Goal: Information Seeking & Learning: Understand process/instructions

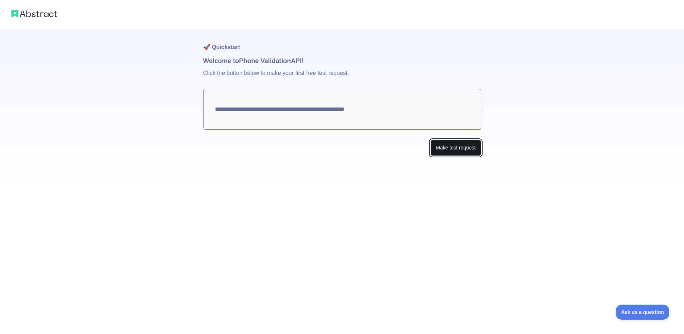
click at [437, 148] on button "Make test request" at bounding box center [455, 148] width 50 height 16
click at [373, 110] on textarea "**********" at bounding box center [342, 109] width 278 height 41
click at [449, 143] on button "Make test request" at bounding box center [455, 148] width 50 height 16
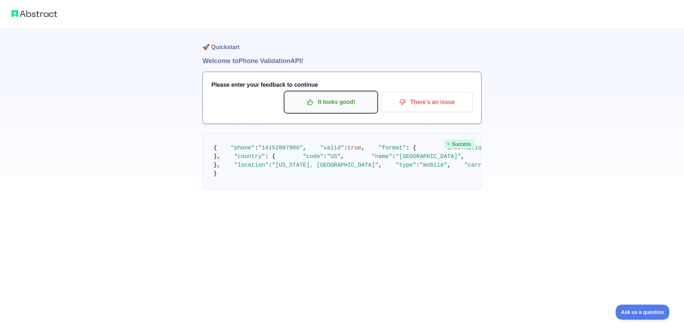
click at [341, 103] on p "It looks good!" at bounding box center [331, 102] width 81 height 12
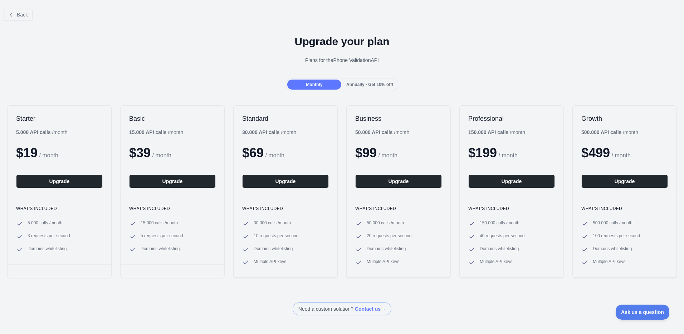
click at [362, 86] on span "Annually - Get 10% off!" at bounding box center [369, 84] width 47 height 5
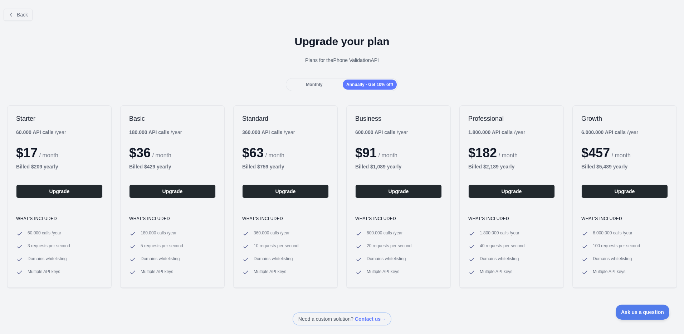
click at [313, 87] on span "Monthly" at bounding box center [314, 84] width 16 height 5
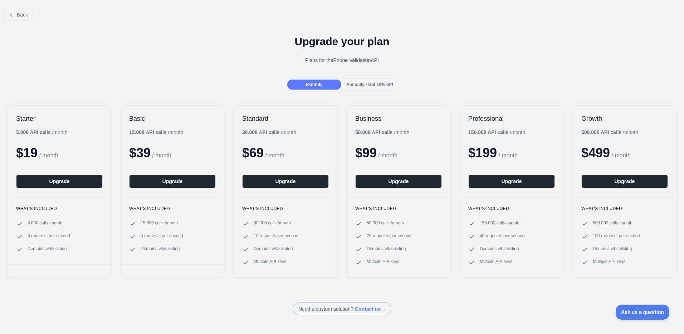
drag, startPoint x: 243, startPoint y: 94, endPoint x: 251, endPoint y: 99, distance: 9.0
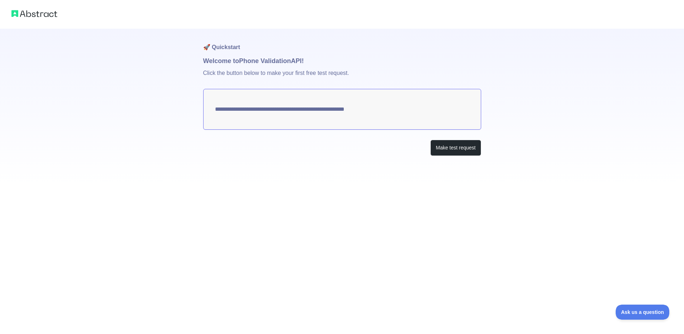
click at [253, 103] on textarea "**********" at bounding box center [342, 109] width 278 height 41
drag, startPoint x: 253, startPoint y: 103, endPoint x: 267, endPoint y: 84, distance: 22.8
click at [267, 84] on p "Click the button below to make your first free test request." at bounding box center [342, 77] width 278 height 23
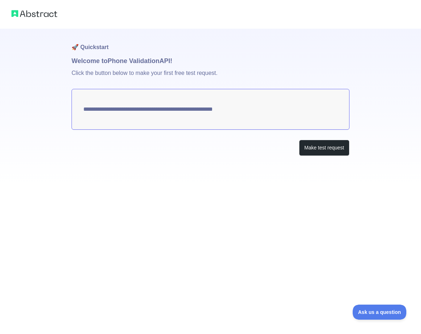
click at [235, 108] on textarea "**********" at bounding box center [211, 109] width 278 height 41
click at [312, 145] on button "Make test request" at bounding box center [324, 148] width 50 height 16
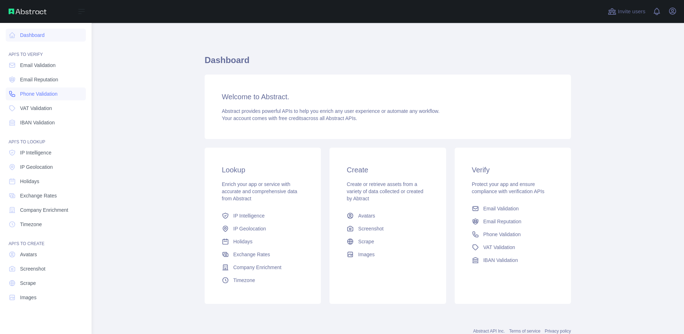
click at [43, 95] on span "Phone Validation" at bounding box center [39, 93] width 38 height 7
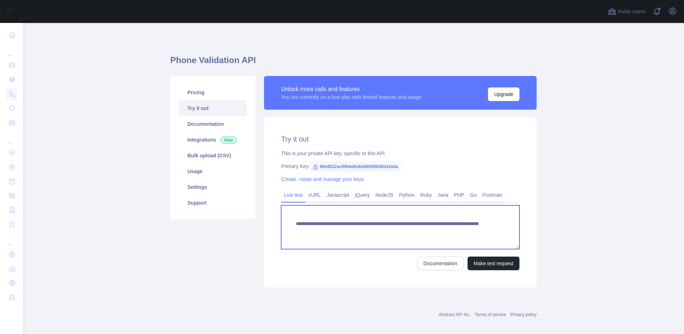
click at [452, 230] on textarea "**********" at bounding box center [400, 227] width 238 height 44
drag, startPoint x: 452, startPoint y: 230, endPoint x: 430, endPoint y: 233, distance: 22.4
click at [430, 233] on textarea "**********" at bounding box center [400, 227] width 238 height 44
paste textarea "***"
type textarea "**********"
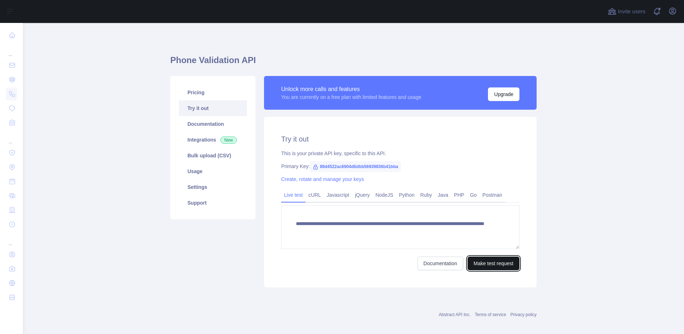
click at [480, 265] on button "Make test request" at bounding box center [494, 263] width 52 height 14
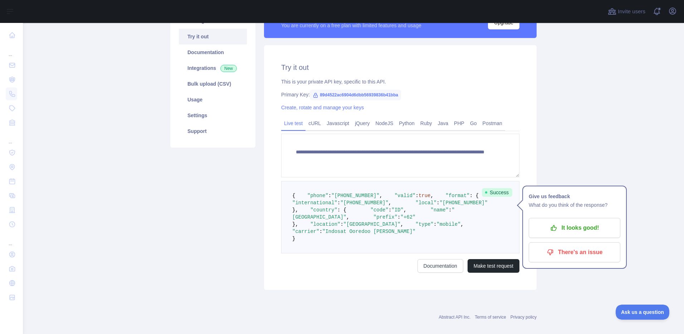
drag, startPoint x: 433, startPoint y: 127, endPoint x: 402, endPoint y: 134, distance: 31.9
click at [435, 127] on link "Java" at bounding box center [443, 122] width 16 height 11
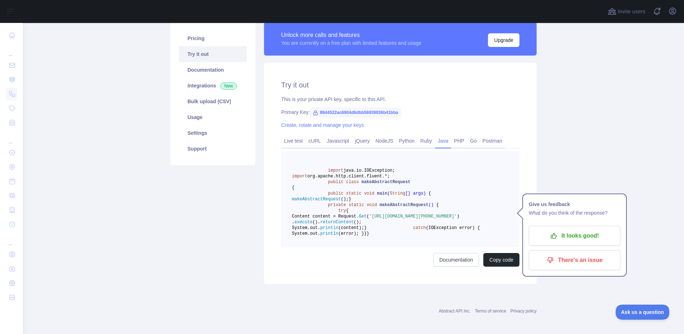
scroll to position [126, 0]
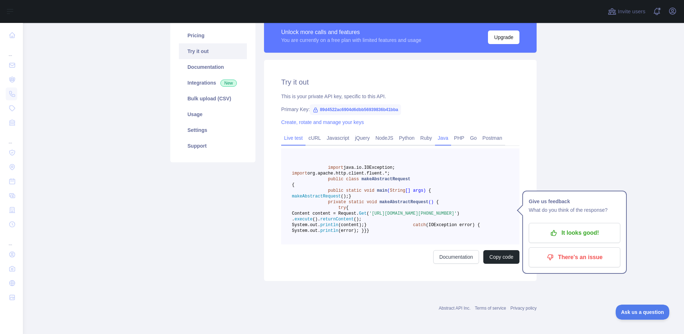
click at [291, 132] on link "Live test" at bounding box center [293, 137] width 24 height 11
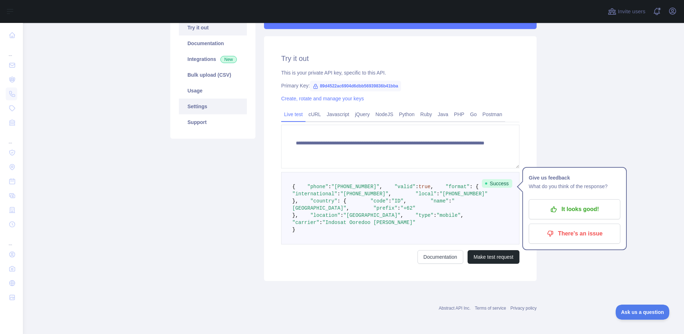
click at [198, 98] on link "Settings" at bounding box center [213, 106] width 68 height 16
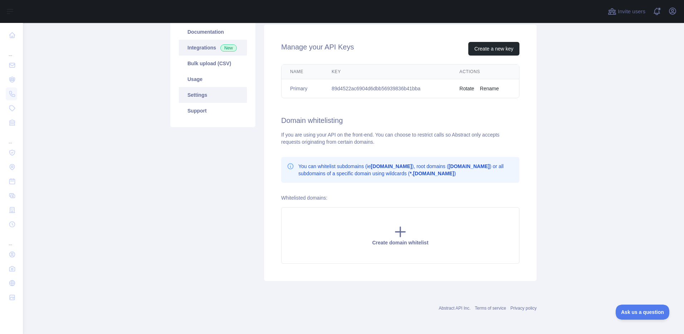
scroll to position [20, 0]
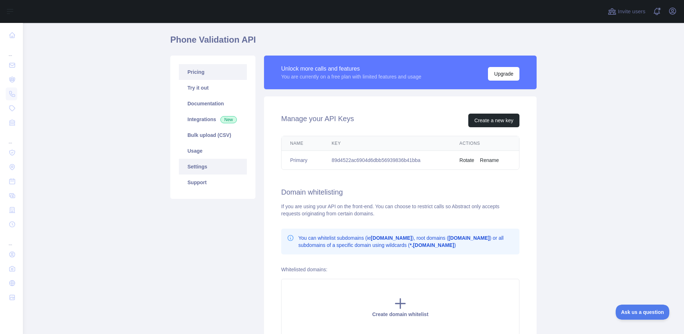
click at [197, 74] on link "Pricing" at bounding box center [213, 72] width 68 height 16
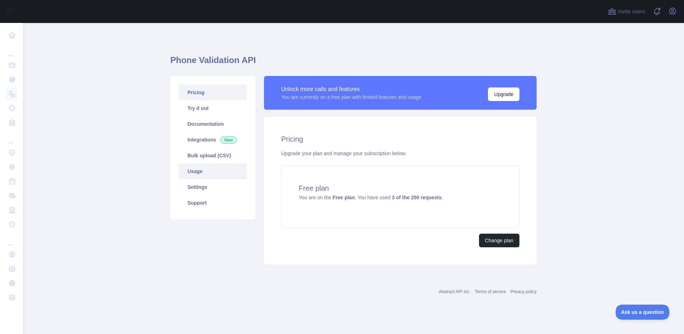
click at [196, 165] on link "Usage" at bounding box center [213, 171] width 68 height 16
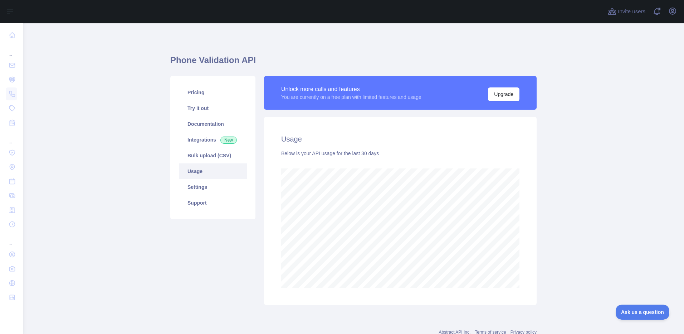
scroll to position [311, 656]
click at [193, 191] on link "Settings" at bounding box center [213, 187] width 68 height 16
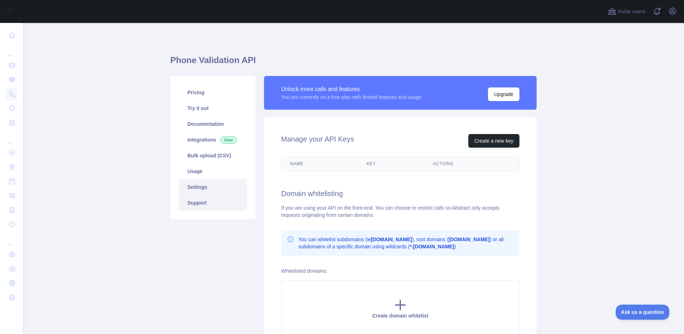
click at [198, 205] on link "Support" at bounding box center [213, 203] width 68 height 16
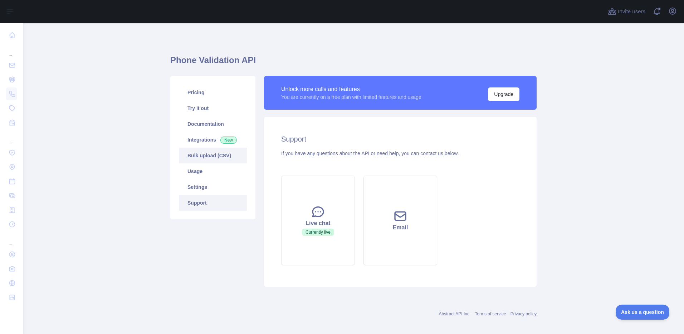
click at [206, 151] on link "Bulk upload (CSV)" at bounding box center [213, 155] width 68 height 16
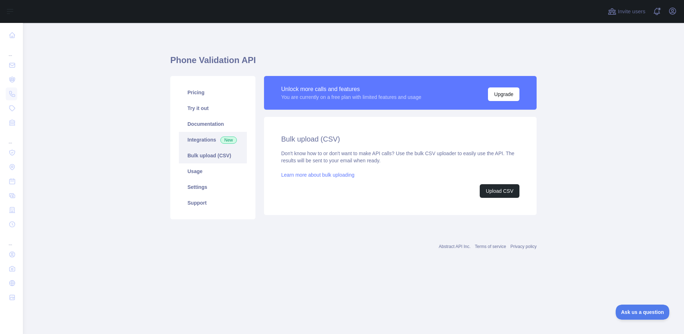
click at [208, 137] on link "Integrations New" at bounding box center [213, 140] width 68 height 16
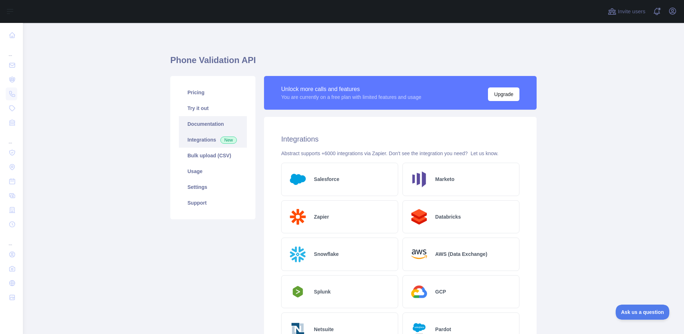
click at [206, 116] on link "Documentation" at bounding box center [213, 124] width 68 height 16
click at [195, 110] on link "Try it out" at bounding box center [213, 108] width 68 height 16
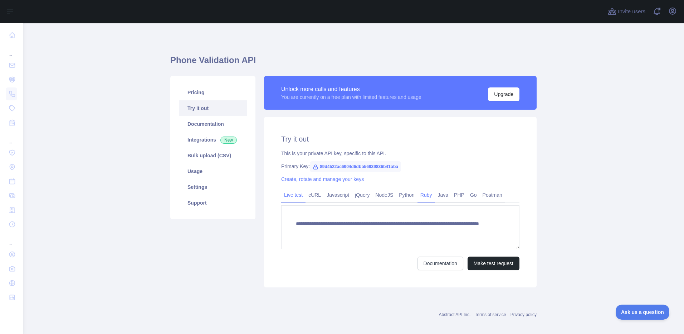
click at [422, 197] on link "Ruby" at bounding box center [427, 194] width 18 height 11
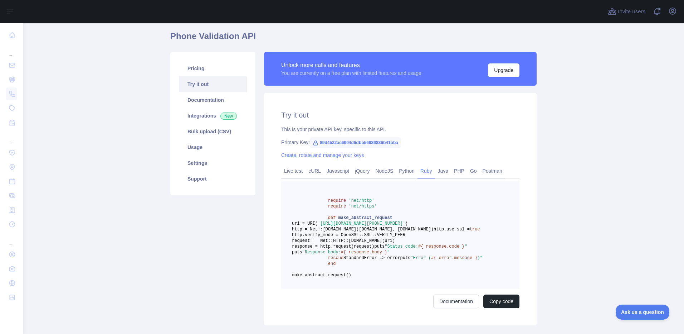
scroll to position [72, 0]
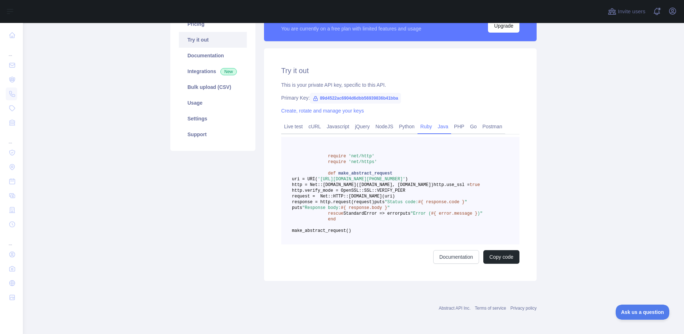
click at [435, 123] on link "Java" at bounding box center [443, 126] width 16 height 11
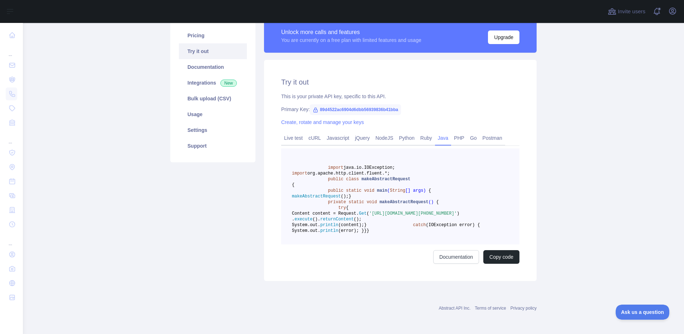
scroll to position [126, 0]
click at [291, 132] on link "Live test" at bounding box center [293, 137] width 24 height 11
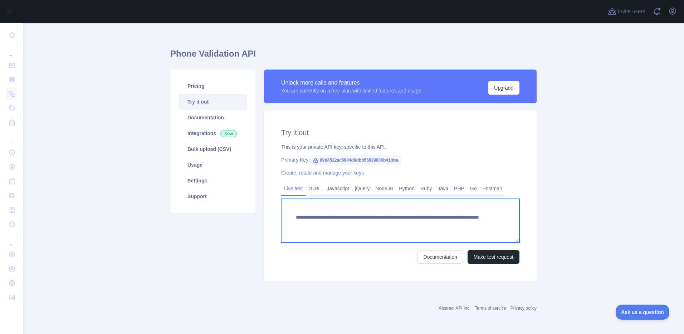
drag, startPoint x: 423, startPoint y: 227, endPoint x: 453, endPoint y: 227, distance: 30.8
click at [453, 227] on textarea "**********" at bounding box center [400, 221] width 238 height 44
paste textarea "***"
drag, startPoint x: 461, startPoint y: 224, endPoint x: 432, endPoint y: 223, distance: 28.6
click at [432, 223] on textarea "**********" at bounding box center [400, 221] width 238 height 44
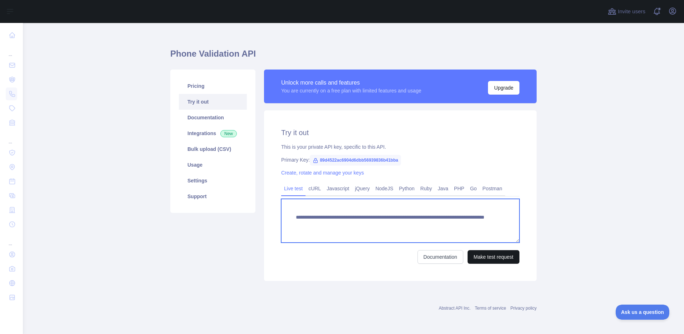
type textarea "**********"
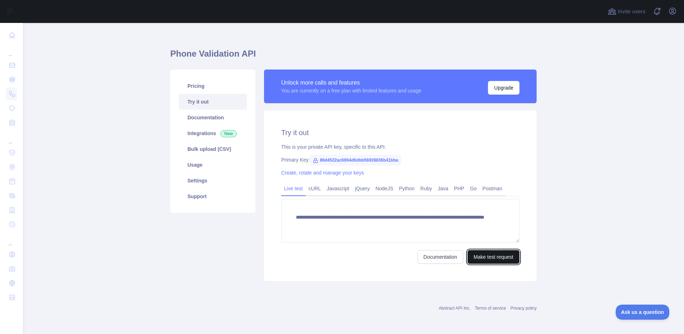
click at [478, 256] on button "Make test request" at bounding box center [494, 257] width 52 height 14
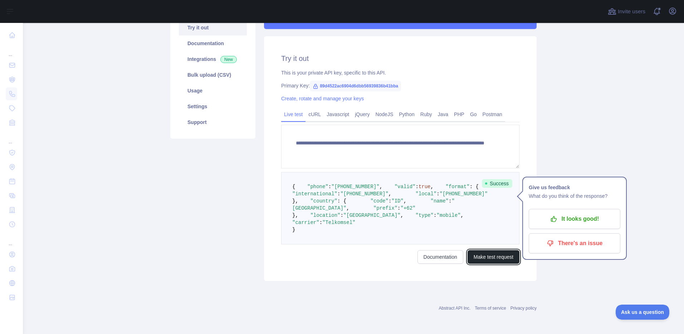
scroll to position [73, 0]
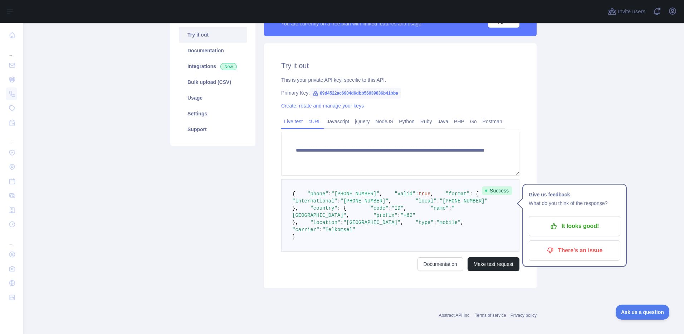
click at [317, 124] on link "cURL" at bounding box center [315, 121] width 18 height 11
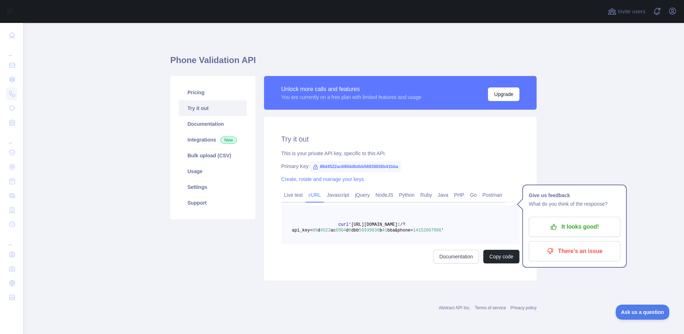
scroll to position [0, 0]
click at [338, 196] on link "Javascript" at bounding box center [338, 194] width 28 height 11
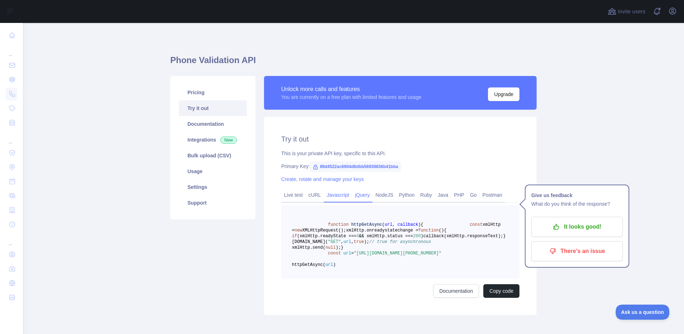
click at [361, 199] on link "jQuery" at bounding box center [362, 194] width 20 height 11
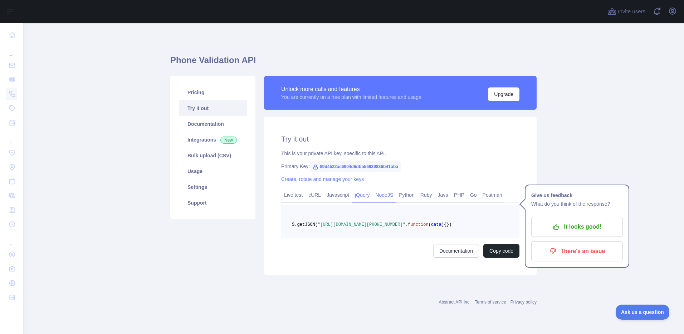
click at [376, 196] on link "NodeJS" at bounding box center [385, 194] width 24 height 11
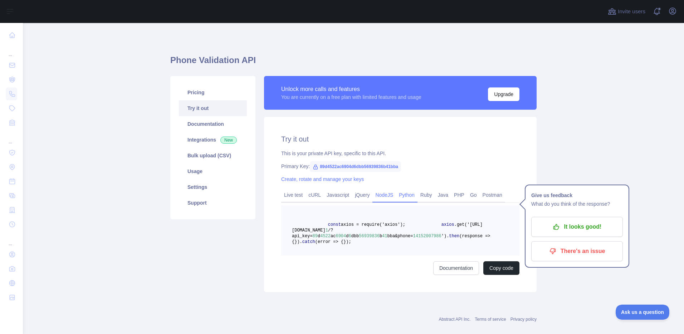
click at [401, 196] on link "Python" at bounding box center [406, 194] width 21 height 11
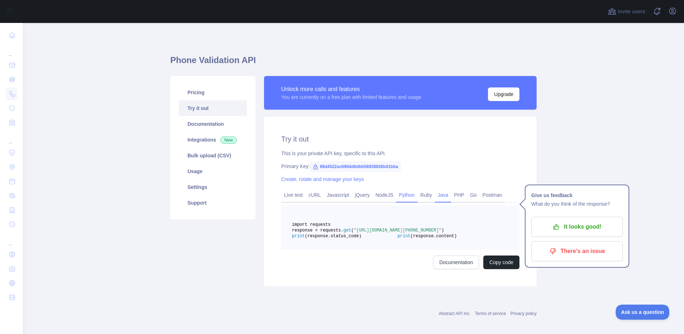
click at [444, 195] on link "Java" at bounding box center [443, 194] width 16 height 11
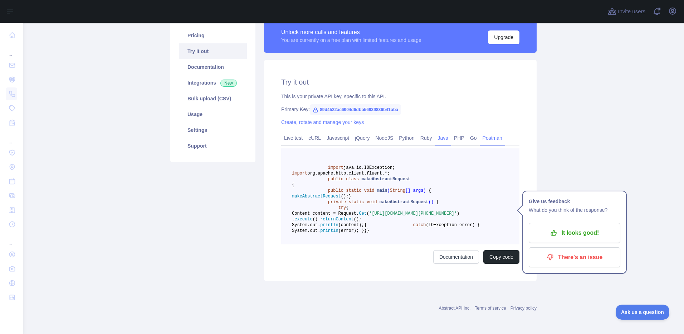
scroll to position [107, 0]
click at [480, 132] on link "Postman" at bounding box center [492, 137] width 25 height 11
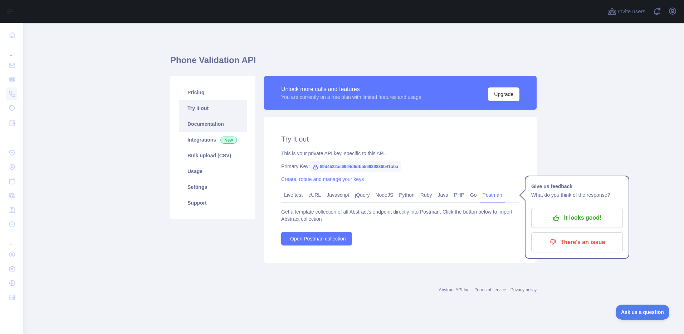
click at [211, 127] on link "Documentation" at bounding box center [213, 124] width 68 height 16
click at [298, 199] on link "Live test" at bounding box center [293, 194] width 24 height 11
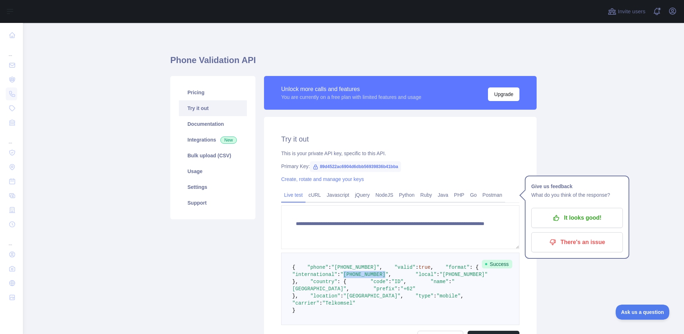
drag, startPoint x: 399, startPoint y: 298, endPoint x: 362, endPoint y: 298, distance: 36.5
click at [362, 298] on pre "{ "phone" : "+6281343785176" , "valid" : true , "format" : { "international" : …" at bounding box center [400, 288] width 238 height 72
copy span "+6281343785176"
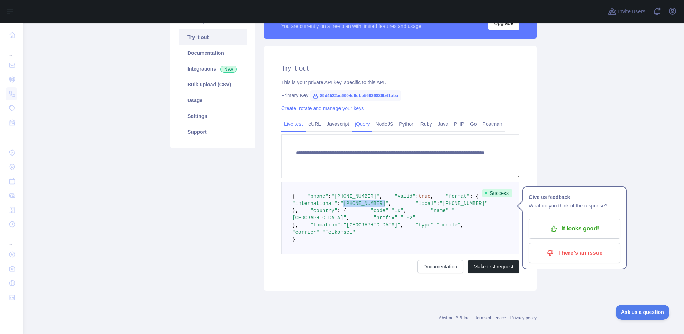
scroll to position [72, 0]
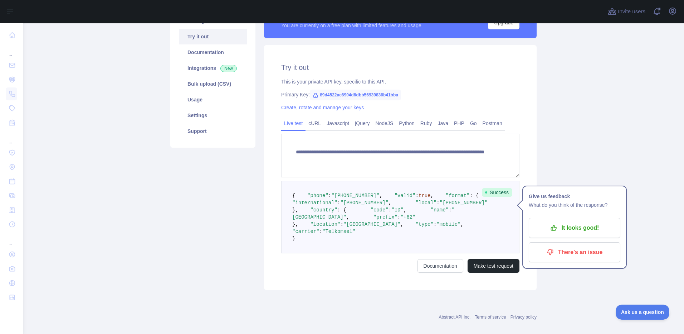
click at [317, 96] on span "89d4522ac6904d6dbb56939836b41bba" at bounding box center [355, 94] width 91 height 11
copy span "89d4522ac6904d6dbb56939836b41bba"
